Goal: Transaction & Acquisition: Download file/media

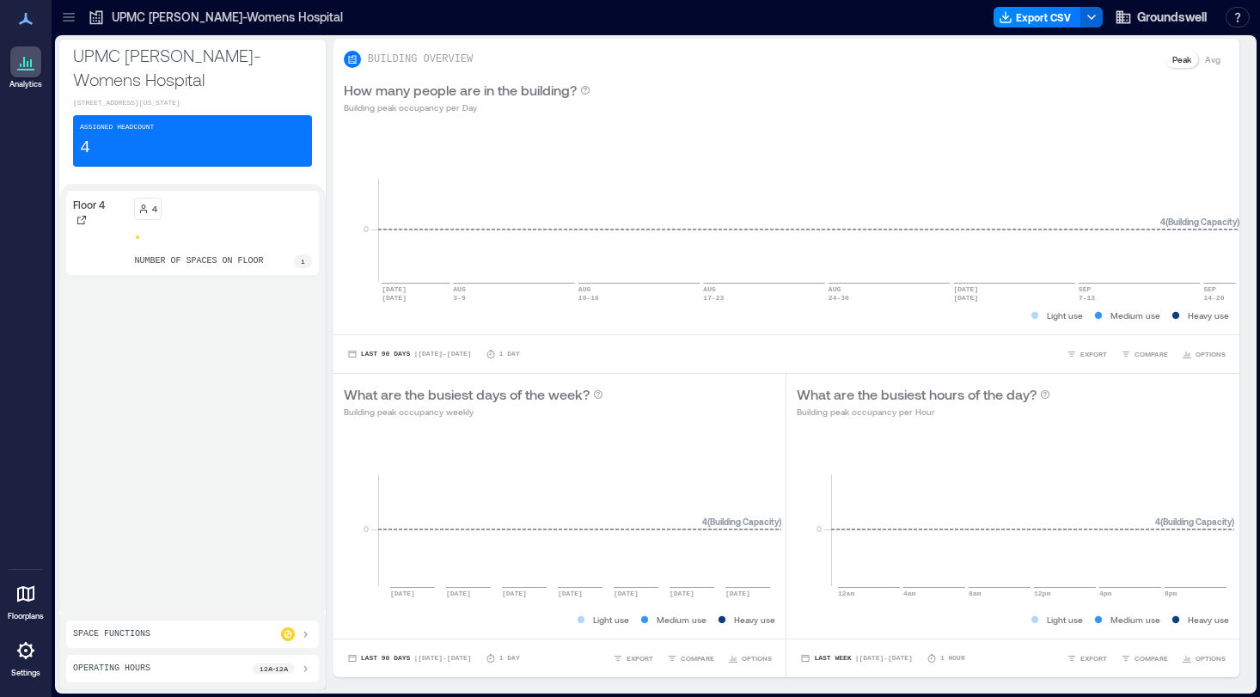
click at [26, 18] on icon at bounding box center [26, 19] width 14 height 12
click at [58, 18] on div at bounding box center [69, 17] width 28 height 28
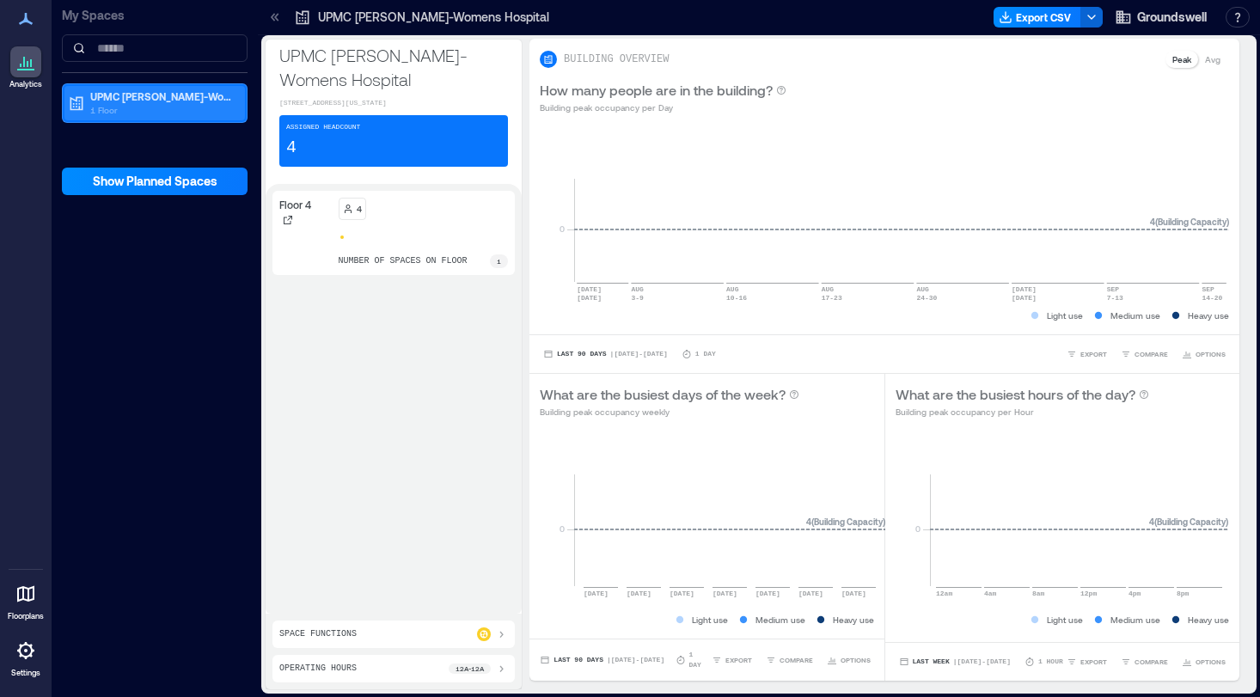
click at [120, 114] on p "1 Floor" at bounding box center [162, 110] width 144 height 14
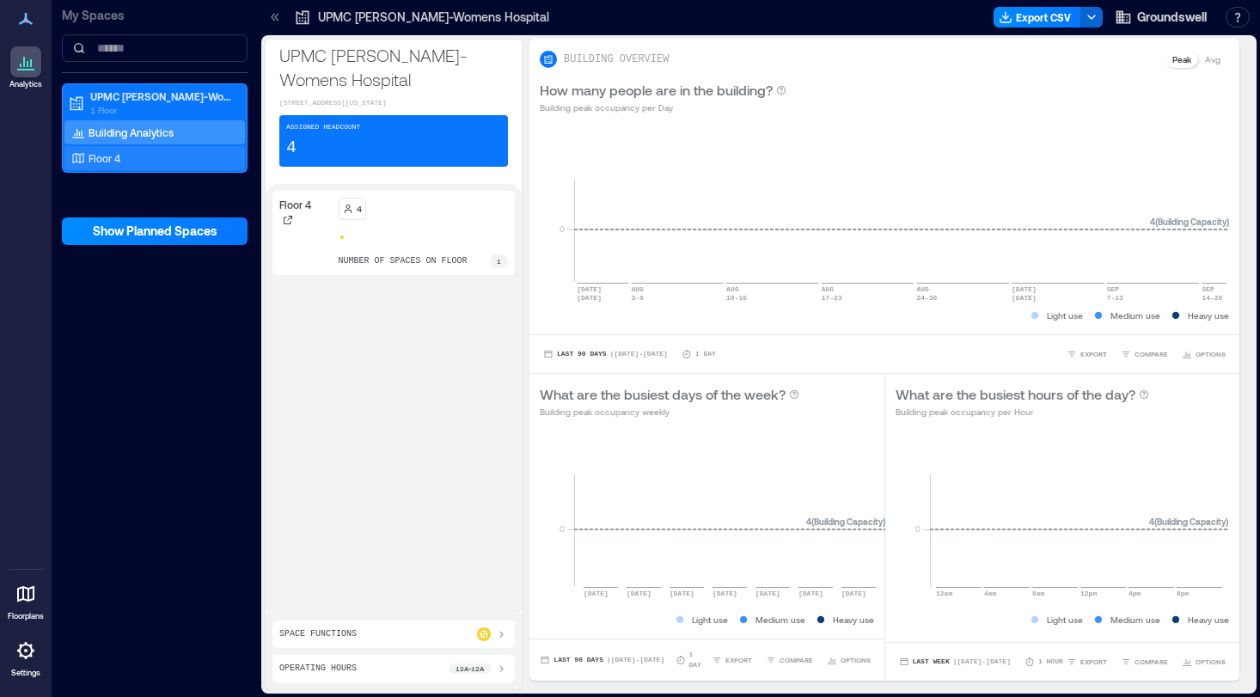
click at [125, 152] on div "Floor 4" at bounding box center [151, 158] width 167 height 17
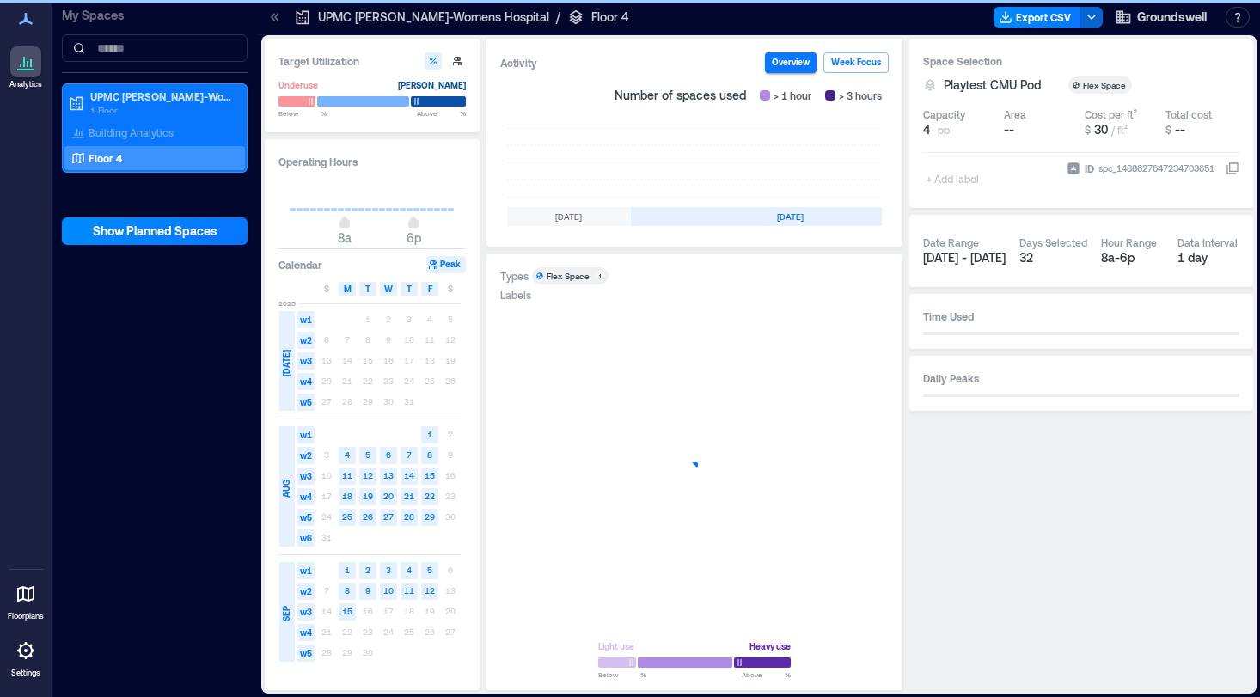
scroll to position [0, 554]
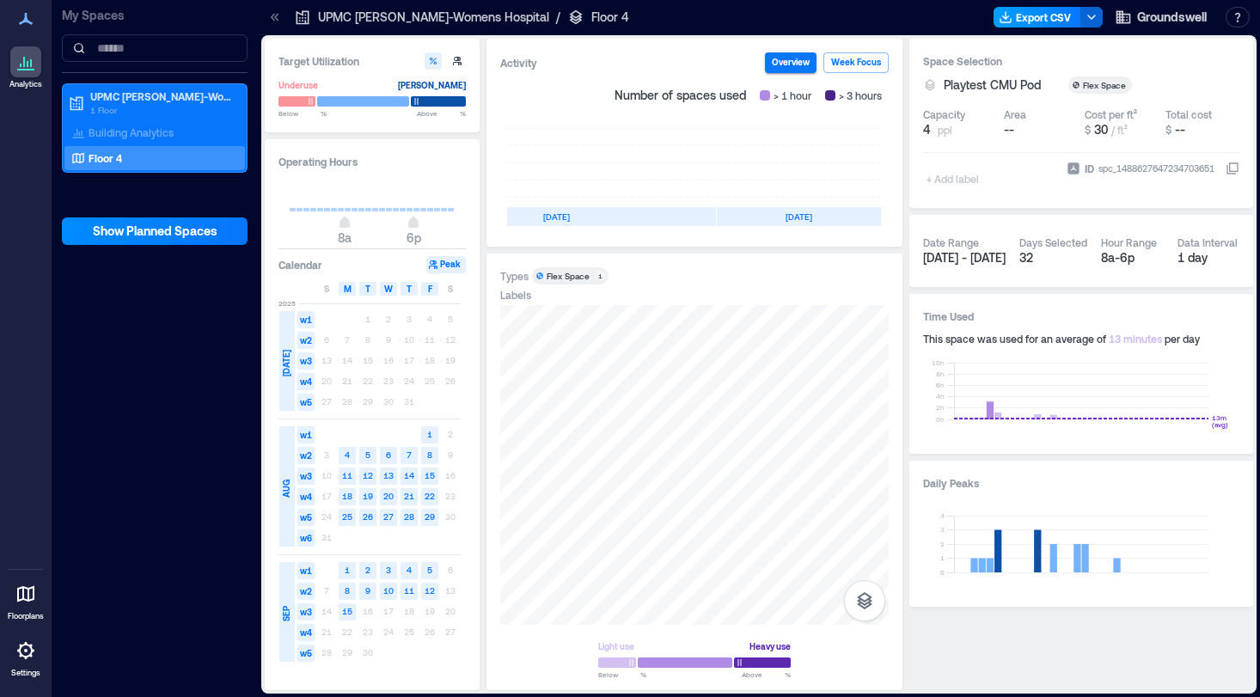
click at [1020, 20] on button "Export CSV" at bounding box center [1038, 17] width 88 height 21
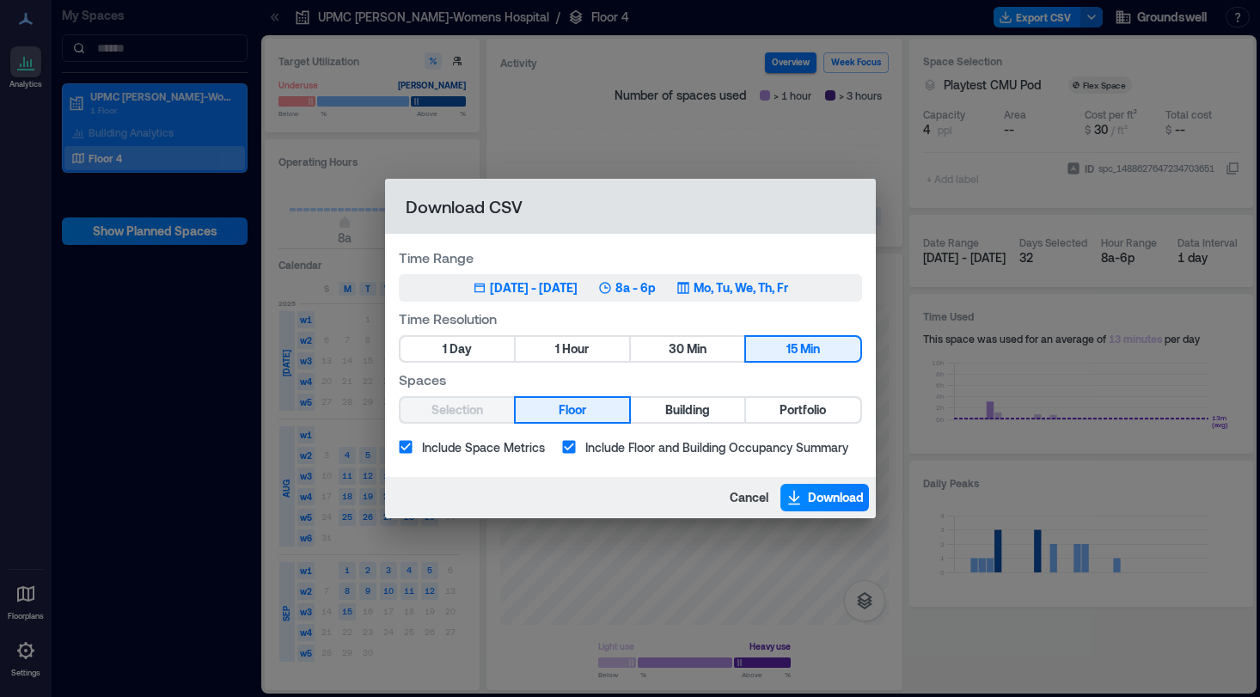
click at [562, 291] on div "[DATE] - [DATE]" at bounding box center [534, 287] width 88 height 17
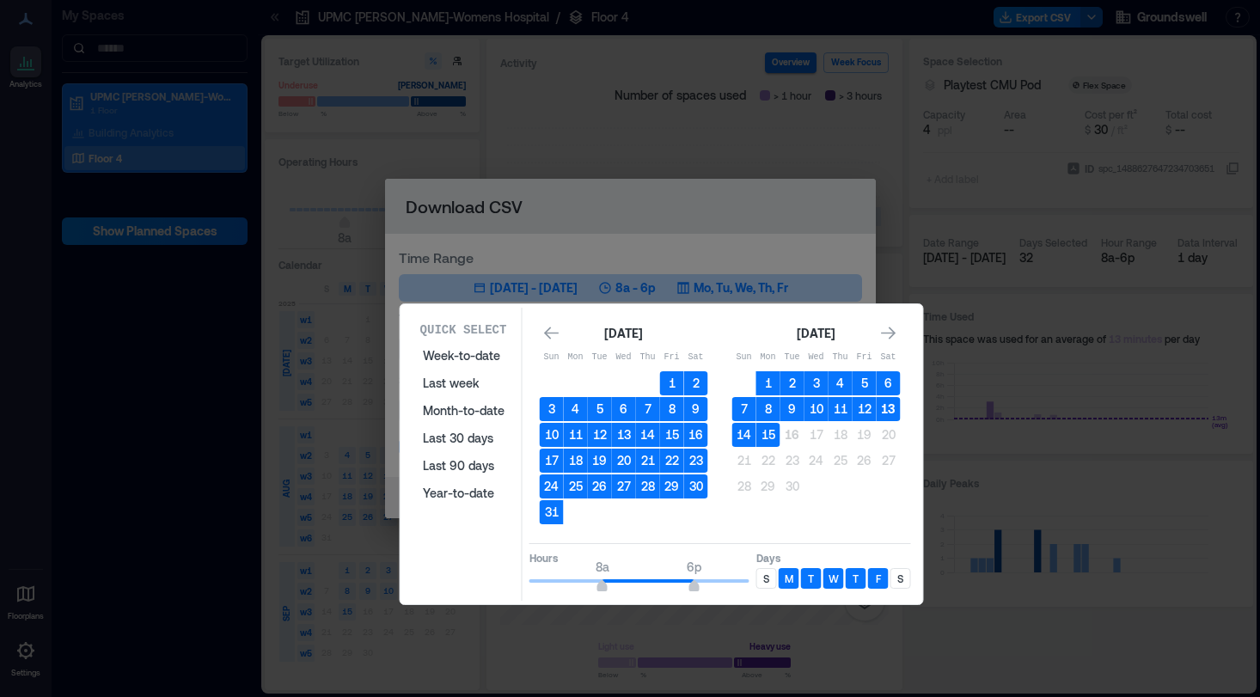
click at [886, 412] on button "13" at bounding box center [889, 409] width 24 height 24
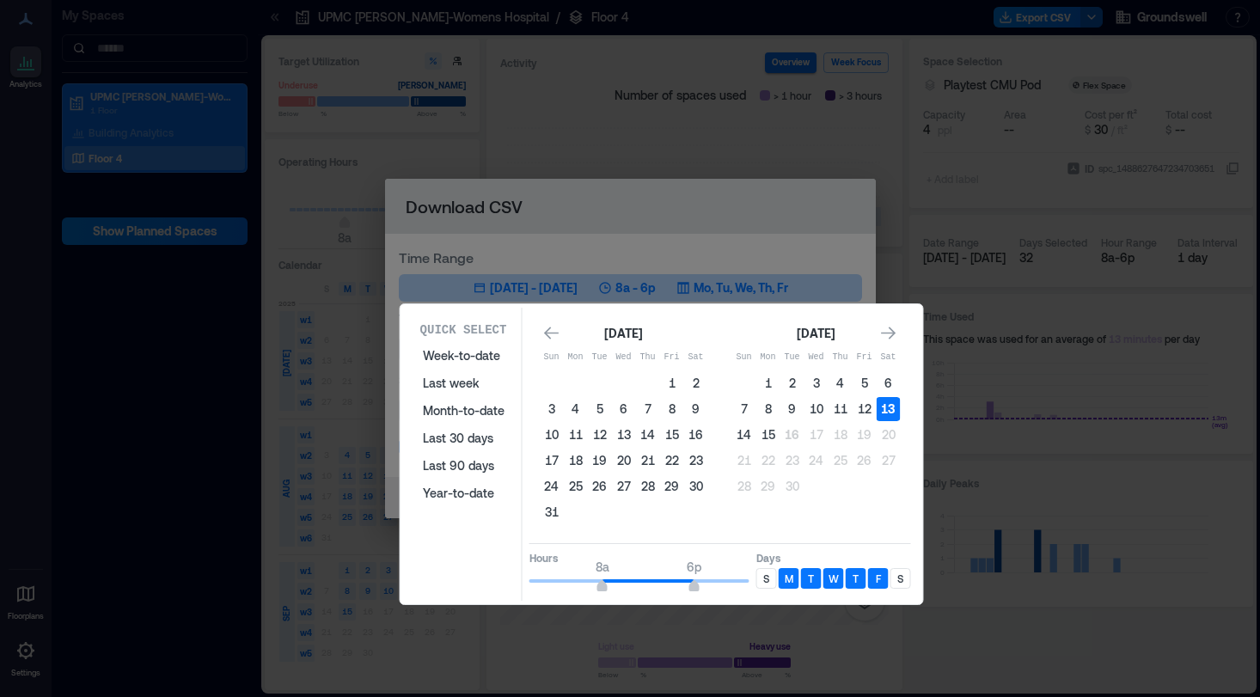
click at [886, 412] on button "13" at bounding box center [889, 409] width 24 height 24
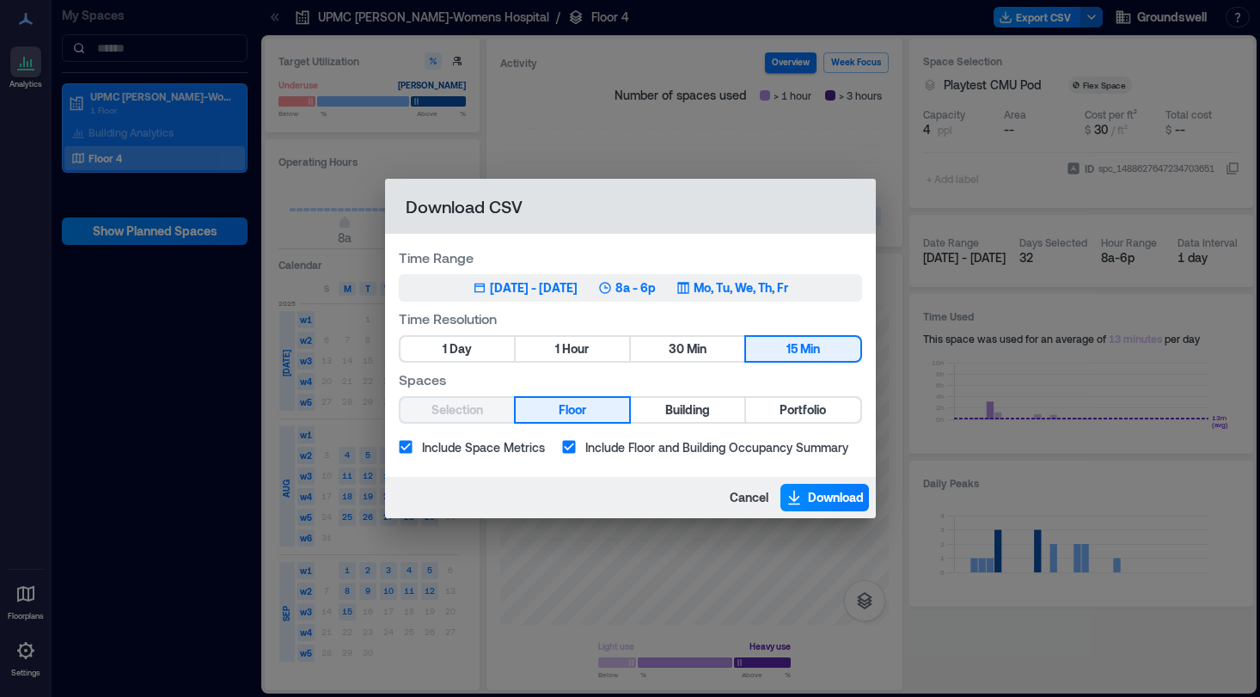
click at [656, 291] on p "8a - 6p" at bounding box center [635, 287] width 40 height 17
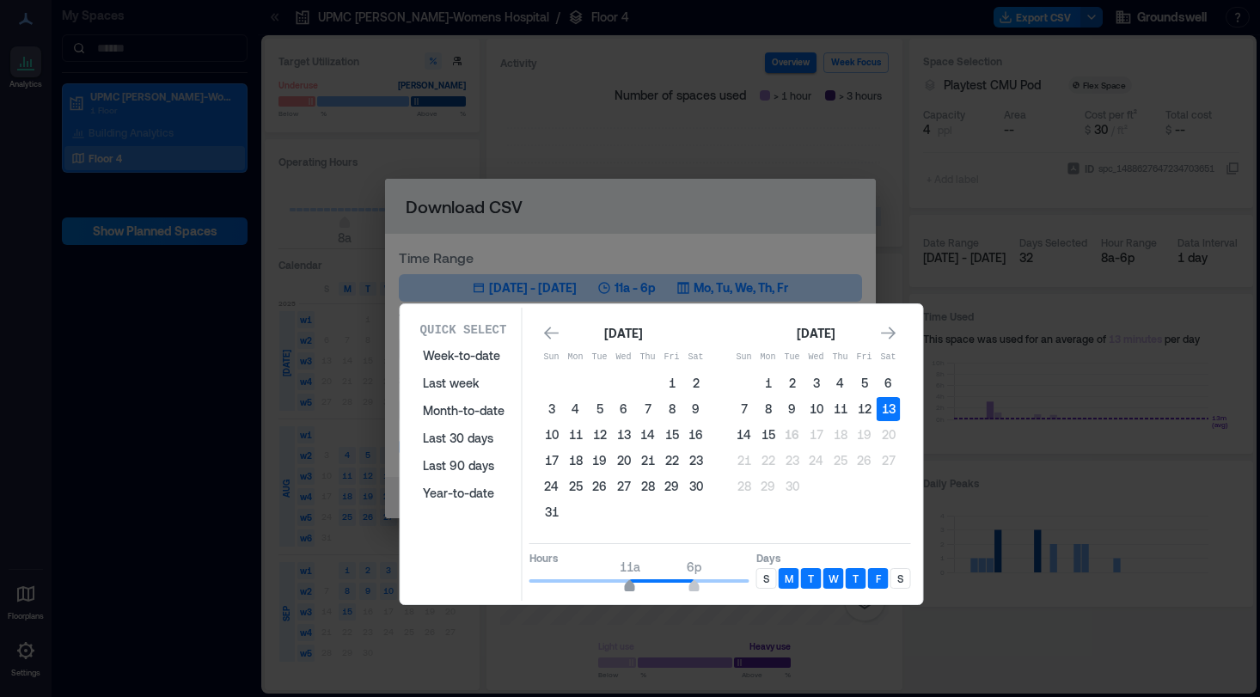
type input "**"
drag, startPoint x: 603, startPoint y: 583, endPoint x: 637, endPoint y: 583, distance: 33.5
click at [637, 584] on span "12p" at bounding box center [639, 587] width 10 height 7
type input "**"
drag, startPoint x: 693, startPoint y: 583, endPoint x: 675, endPoint y: 583, distance: 18.1
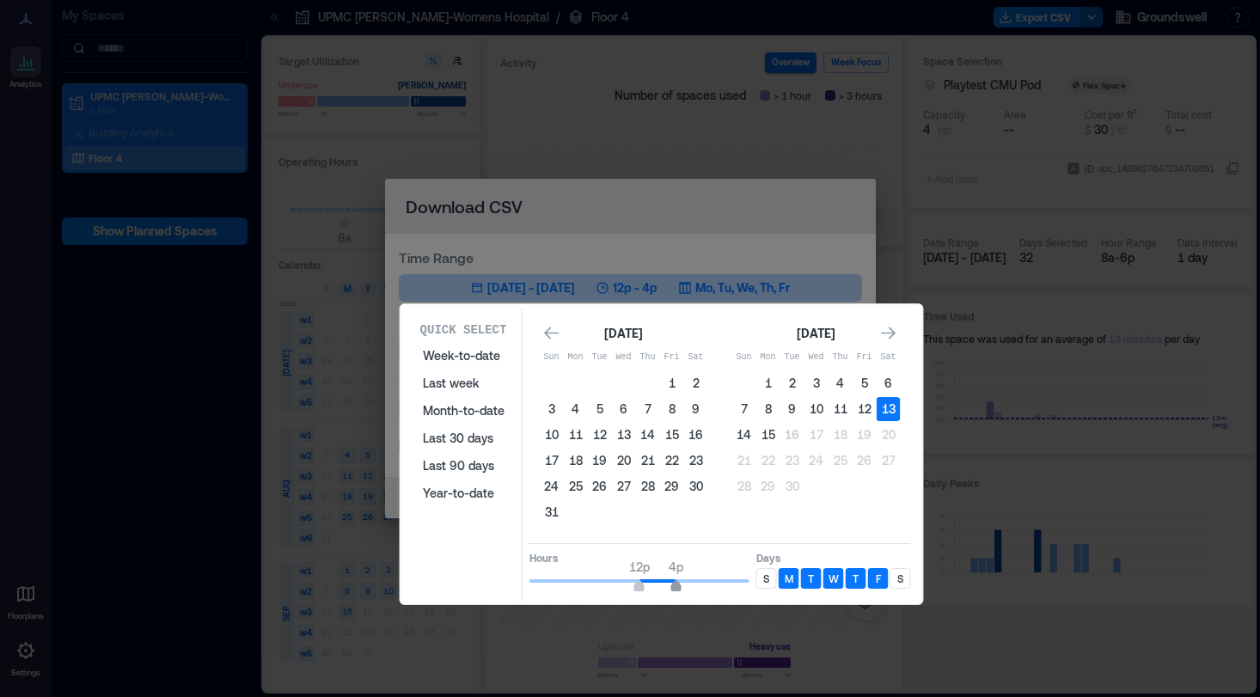
click at [675, 584] on span "4p" at bounding box center [675, 587] width 10 height 7
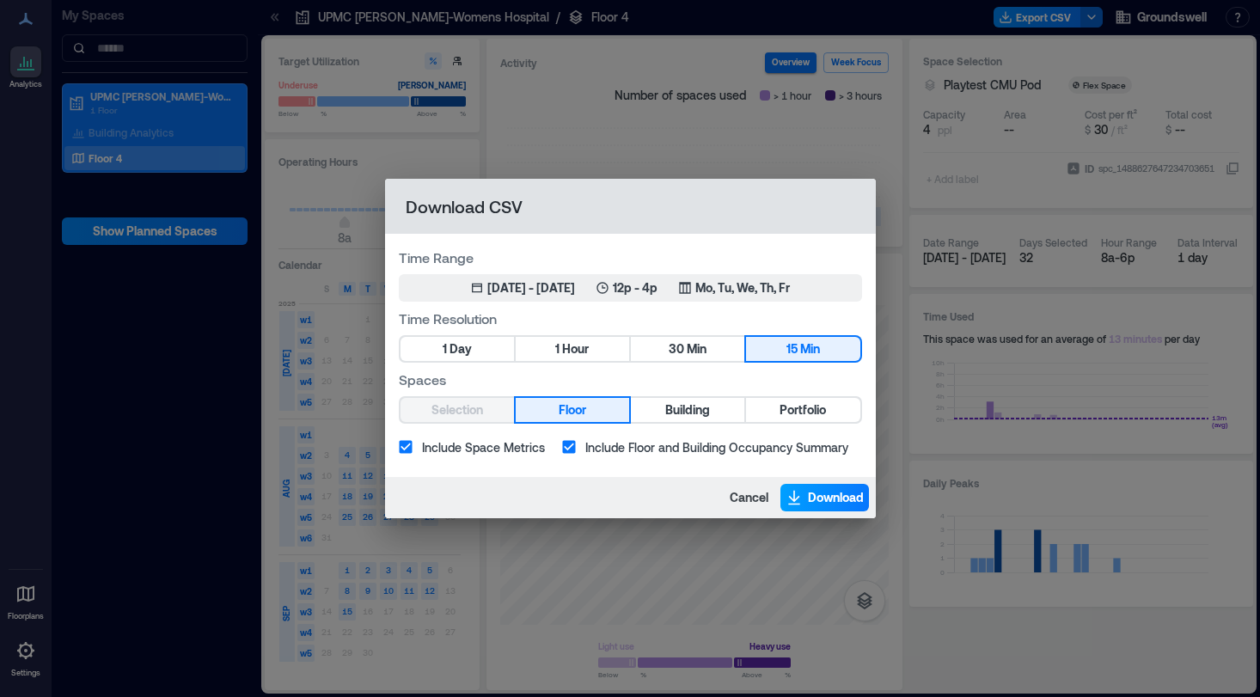
click at [817, 505] on span "Download" at bounding box center [836, 497] width 56 height 17
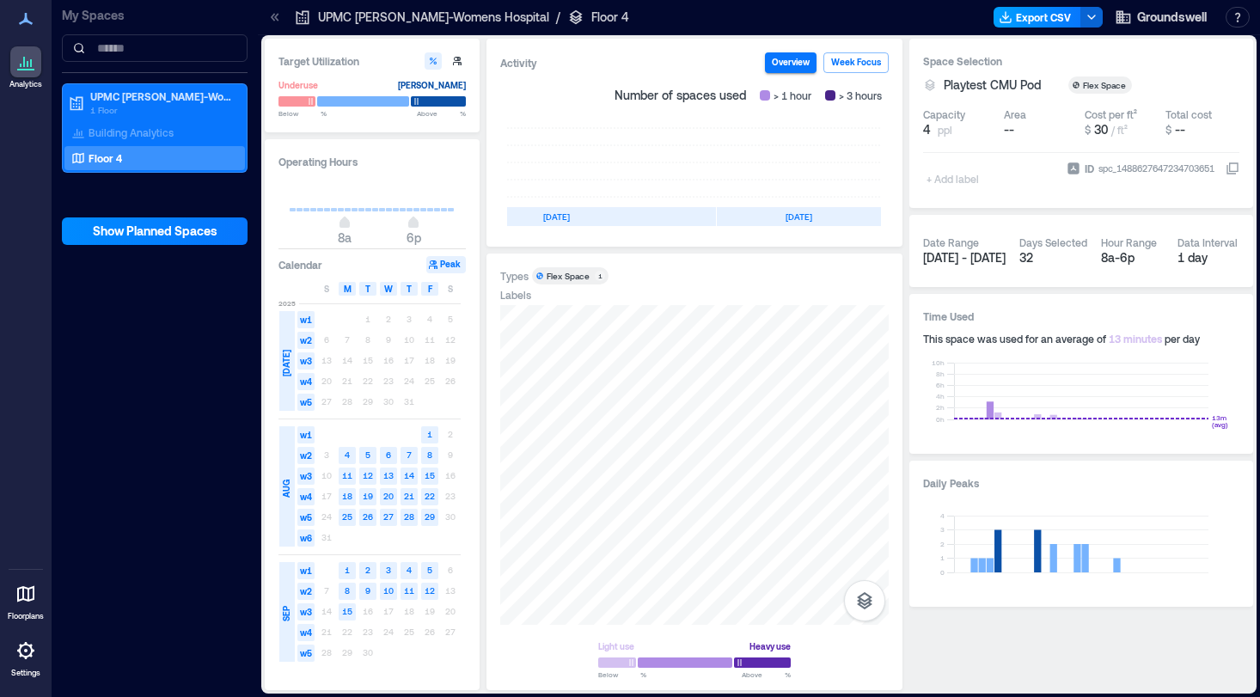
click at [1030, 15] on button "Export CSV" at bounding box center [1038, 17] width 88 height 21
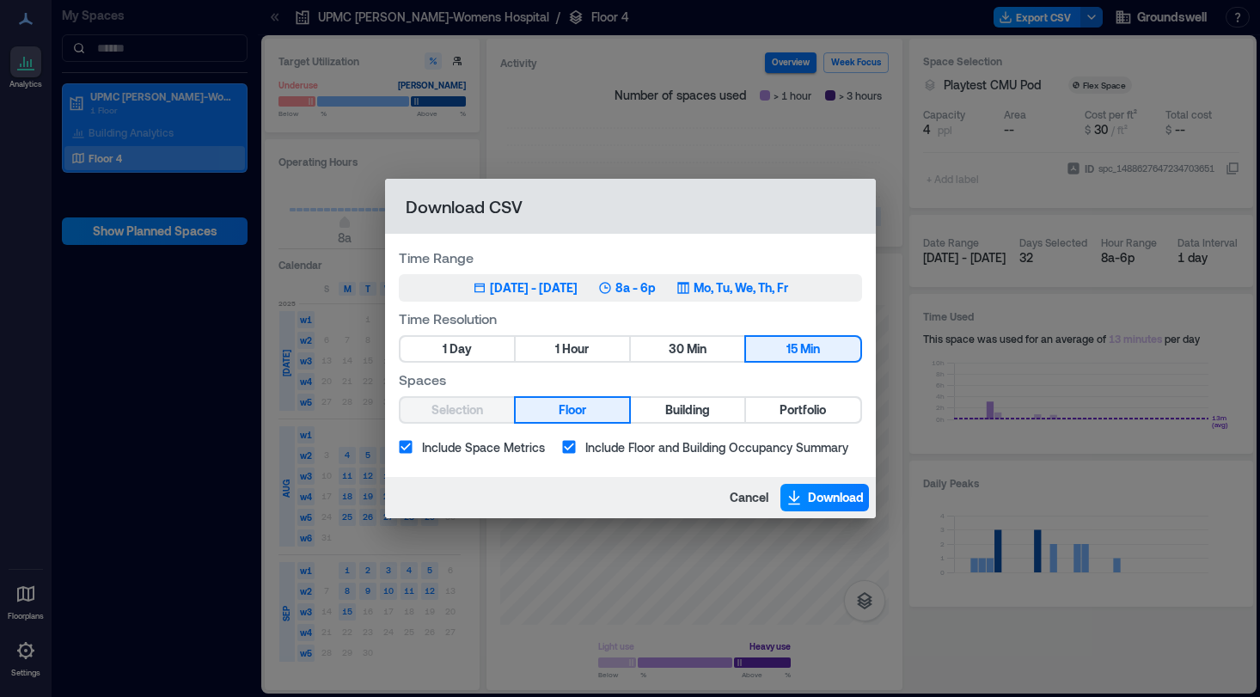
click at [737, 284] on p "Mo, Tu, We, Th, Fr" at bounding box center [741, 287] width 95 height 17
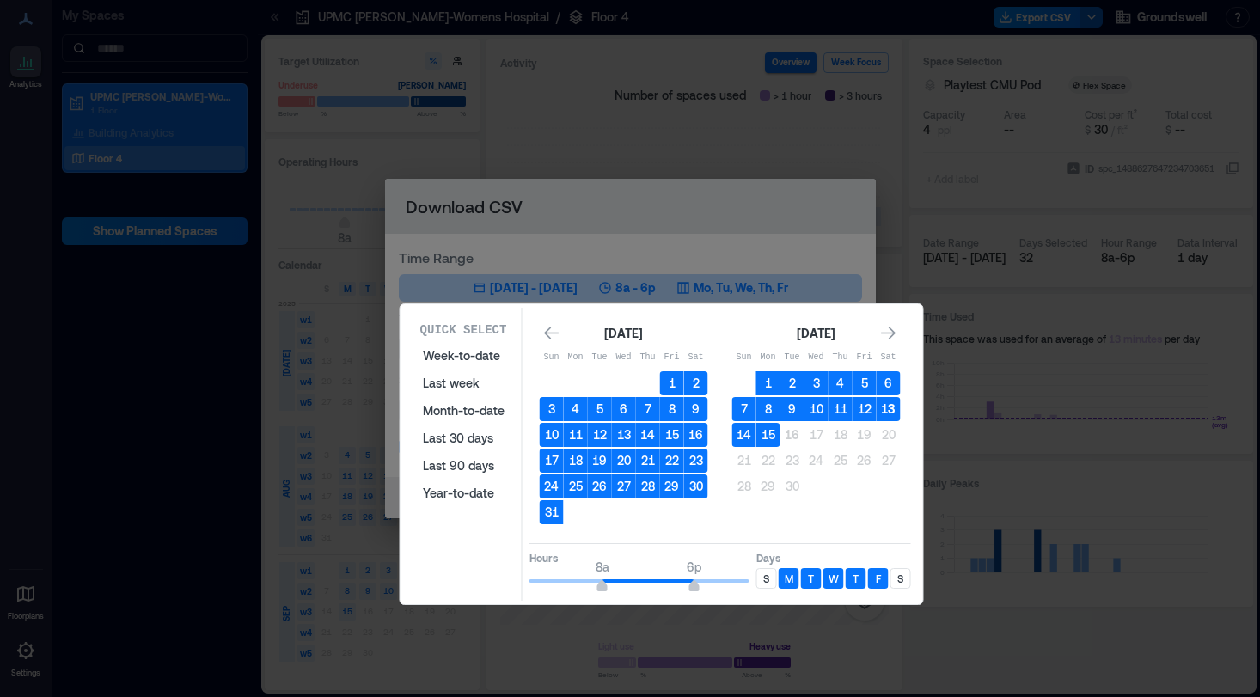
click at [877, 408] on button "13" at bounding box center [889, 409] width 24 height 24
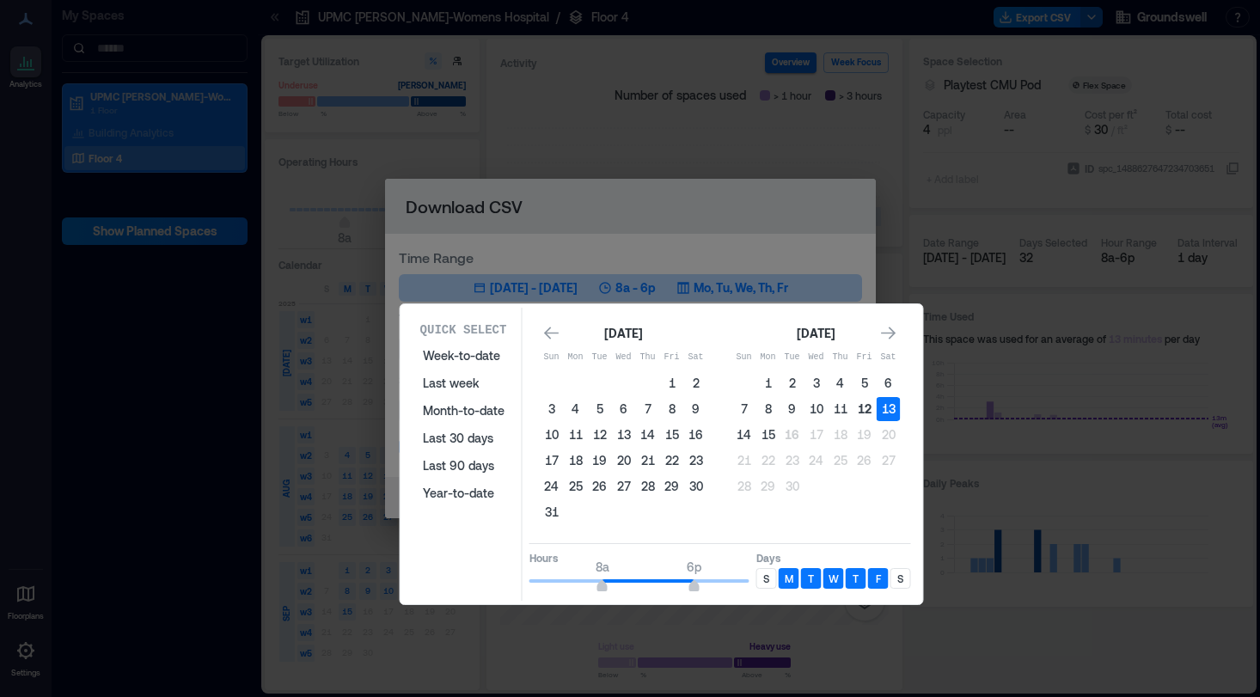
click at [864, 412] on button "12" at bounding box center [865, 409] width 24 height 24
click at [743, 436] on button "14" at bounding box center [744, 435] width 24 height 24
click at [860, 410] on button "12" at bounding box center [865, 409] width 24 height 24
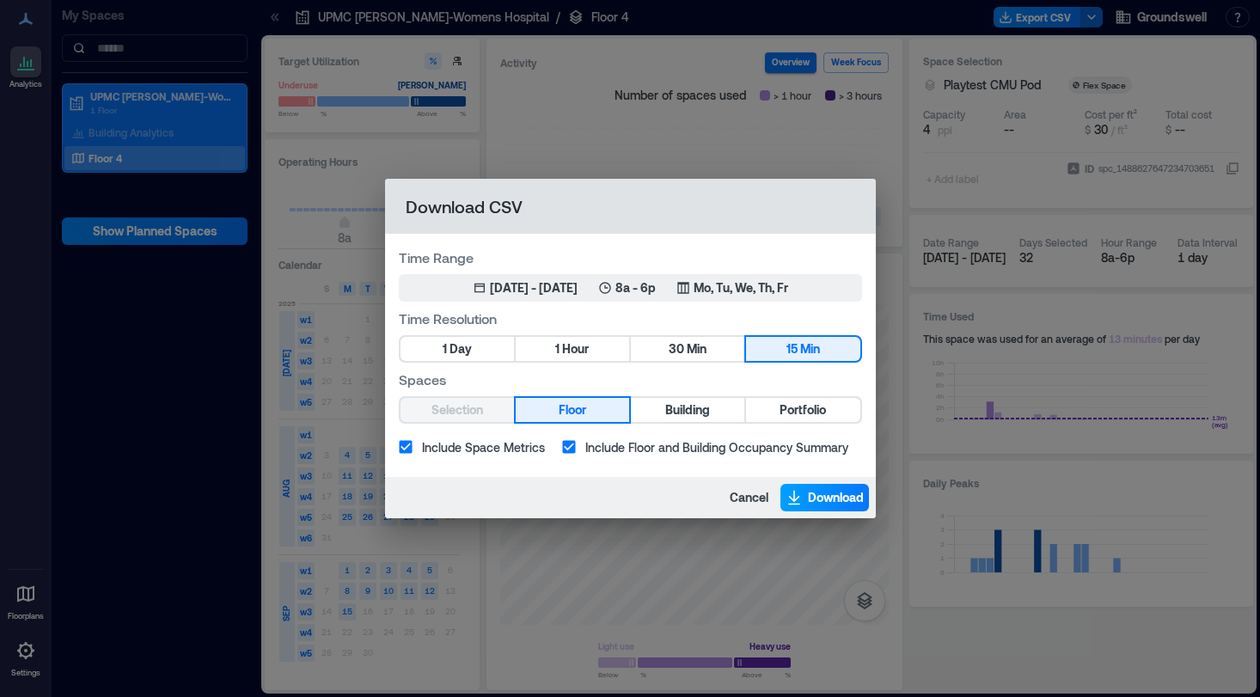
click at [814, 501] on span "Download" at bounding box center [836, 497] width 56 height 17
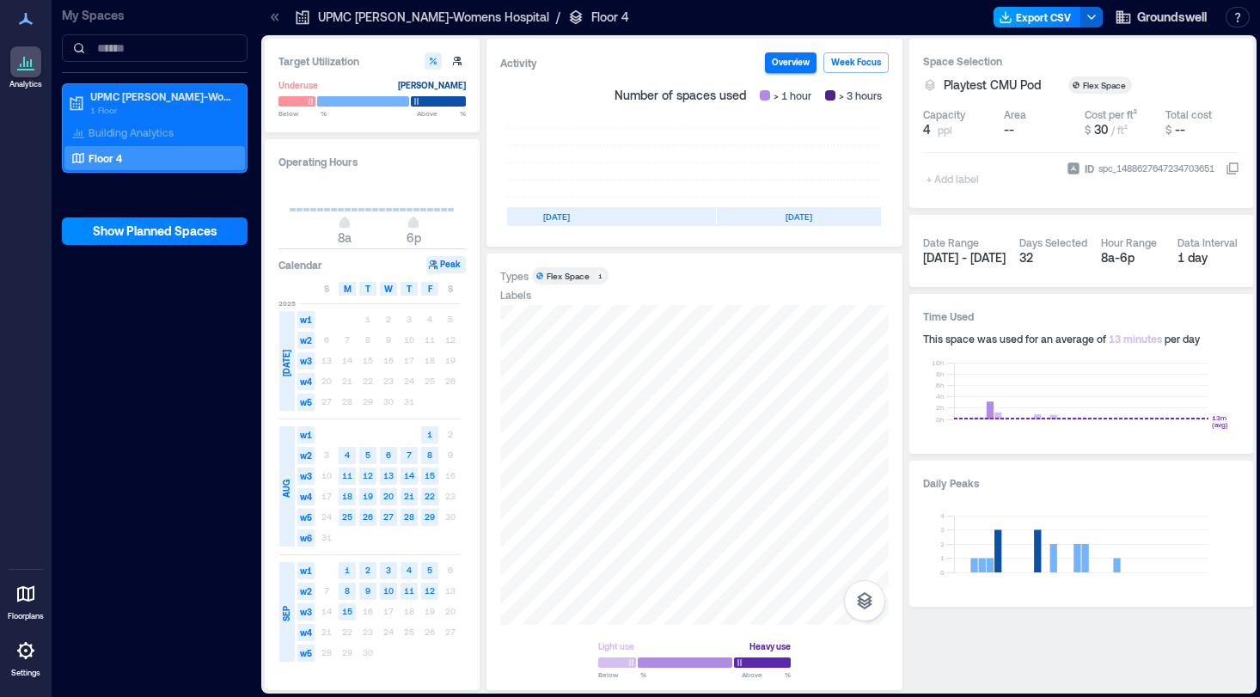
click at [1007, 25] on button "Export CSV" at bounding box center [1038, 17] width 88 height 21
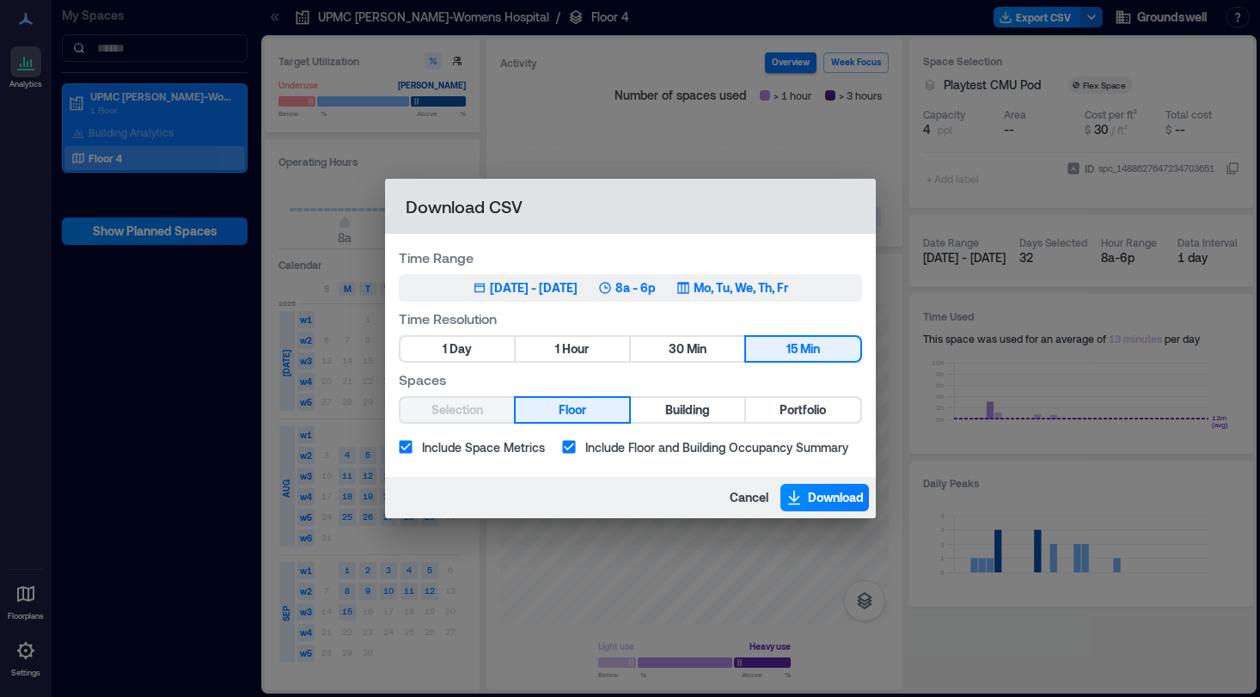
click at [757, 289] on p "Mo, Tu, We, Th, Fr" at bounding box center [741, 287] width 95 height 17
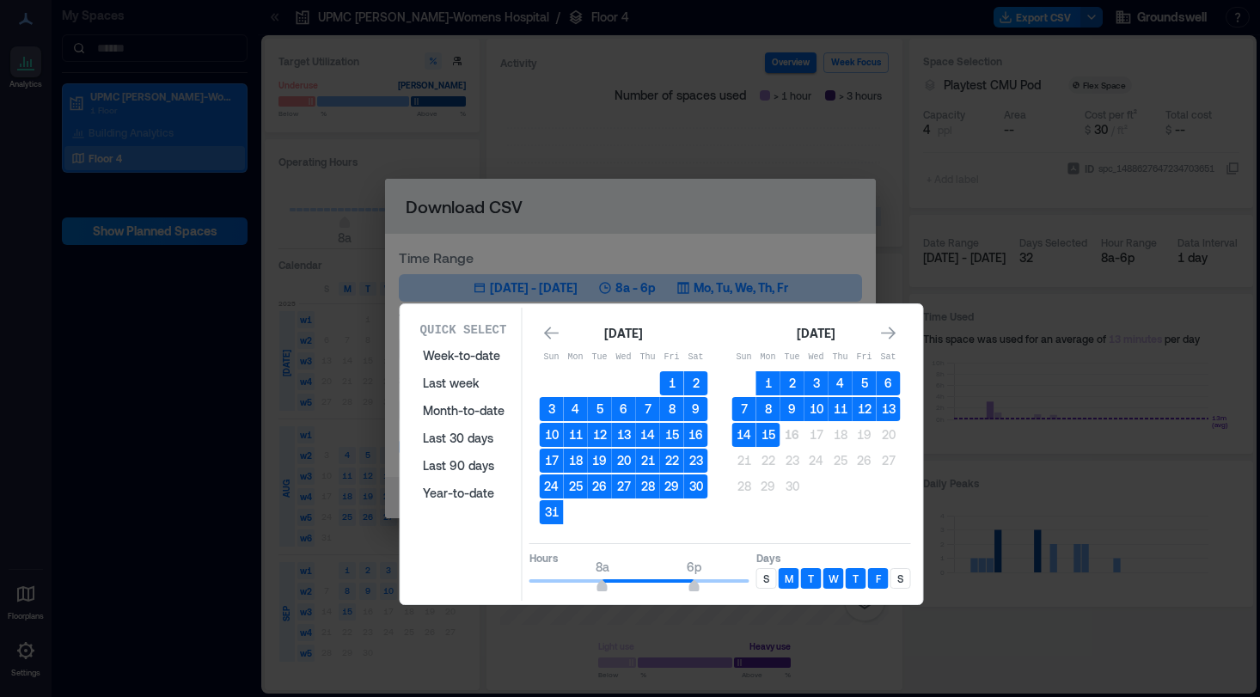
click at [766, 581] on p "S" at bounding box center [766, 579] width 6 height 14
click at [896, 578] on div "S" at bounding box center [900, 578] width 21 height 21
click at [884, 401] on button "13" at bounding box center [889, 409] width 24 height 24
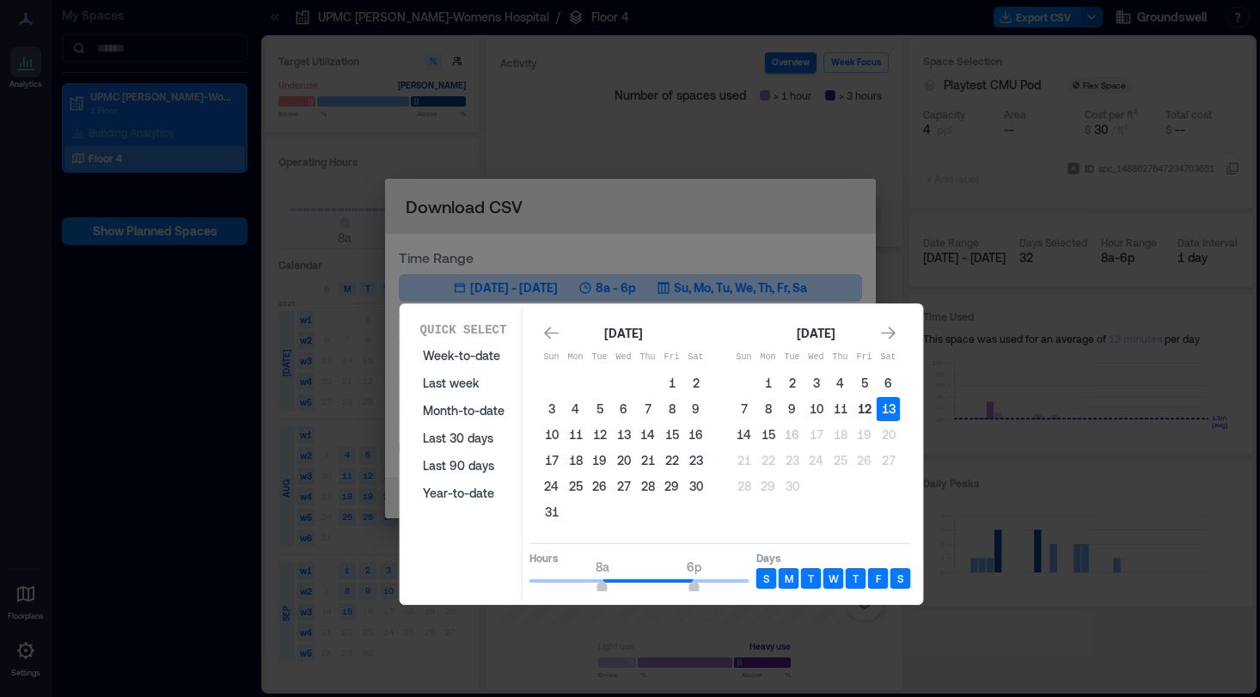
click at [866, 401] on button "12" at bounding box center [865, 409] width 24 height 24
click at [743, 434] on button "14" at bounding box center [744, 435] width 24 height 24
click at [862, 406] on button "12" at bounding box center [865, 409] width 24 height 24
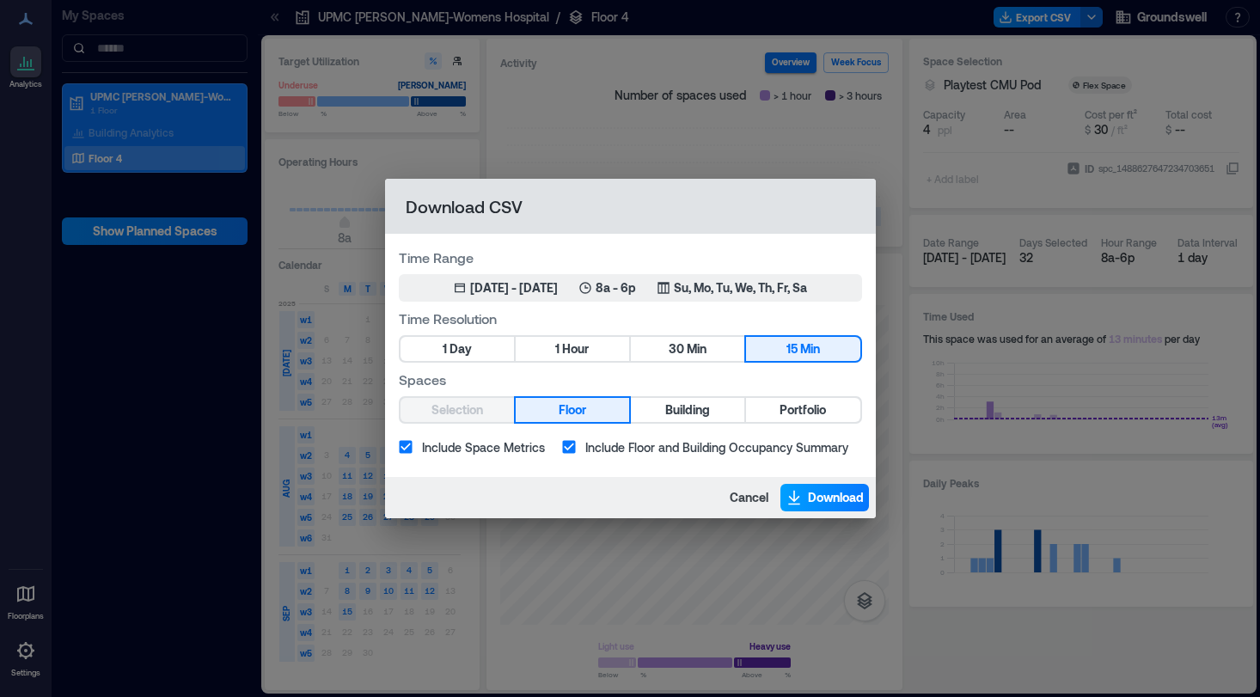
click at [805, 494] on button "Download" at bounding box center [824, 498] width 89 height 28
